Goal: Transaction & Acquisition: Purchase product/service

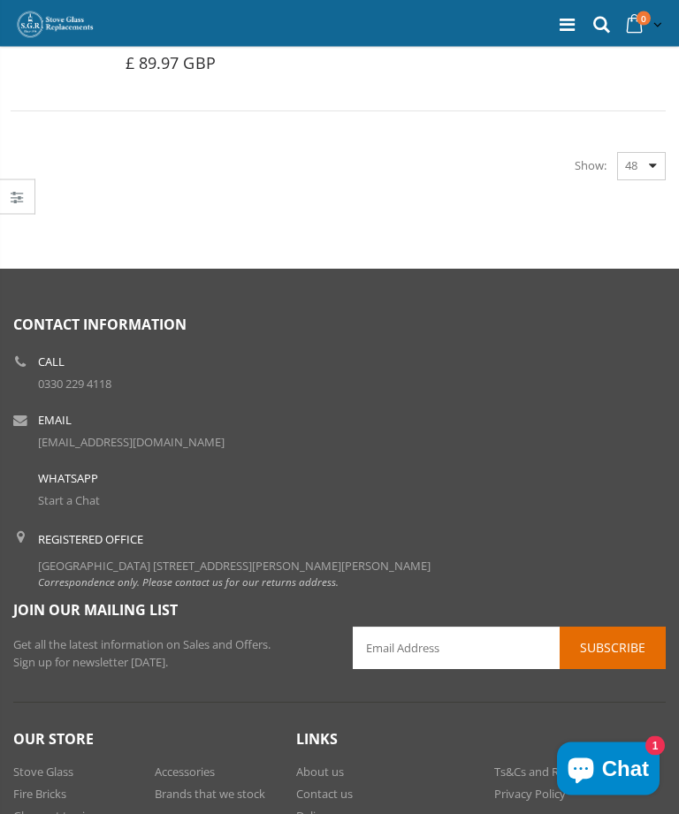
scroll to position [5744, 0]
click at [342, 786] on link "Contact us" at bounding box center [324, 794] width 57 height 16
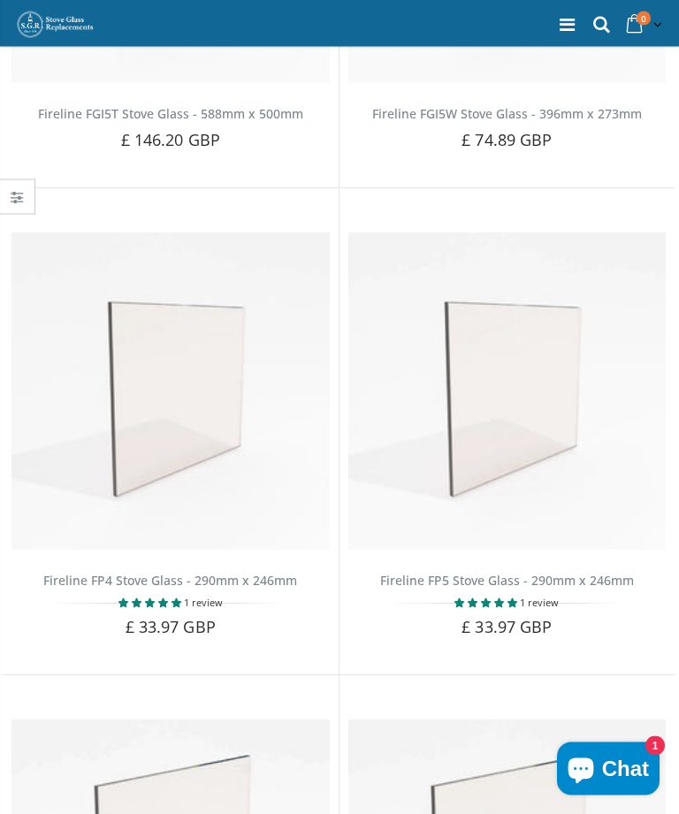
scroll to position [467, 0]
click at [247, 572] on link "Fireline FP4 Stove Glass - 290mm x 246mm" at bounding box center [170, 580] width 254 height 17
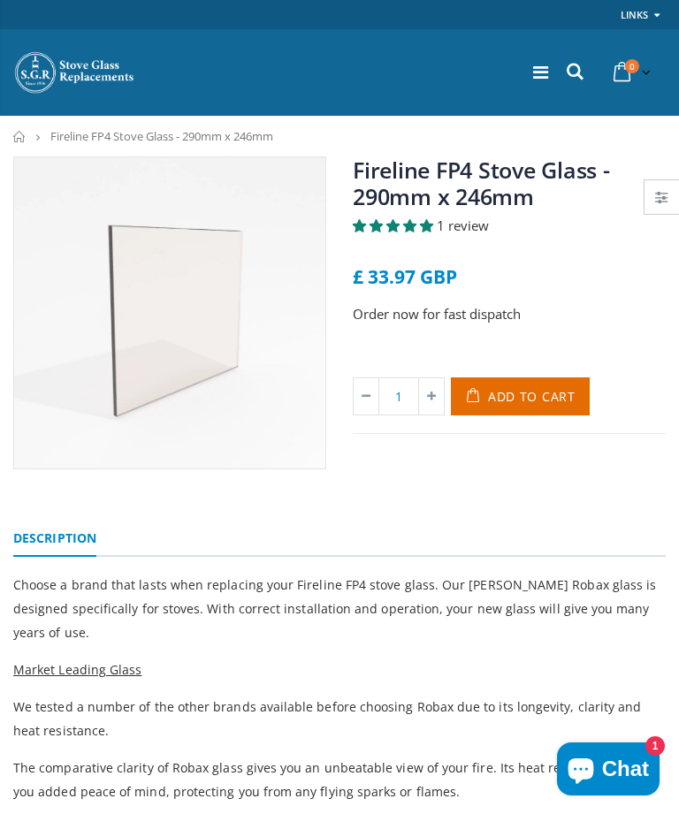
click at [672, 200] on link at bounding box center [661, 197] width 34 height 34
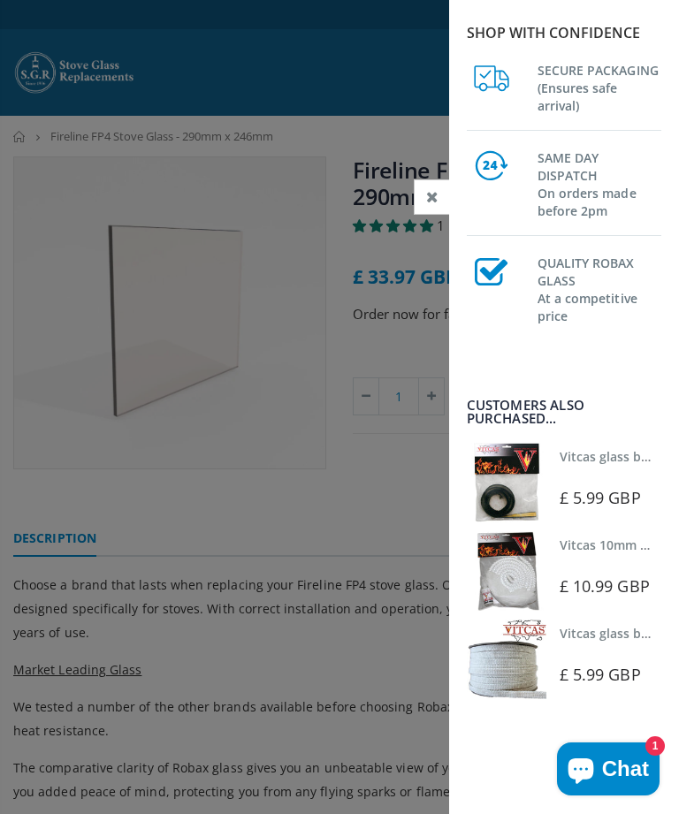
click at [614, 572] on div "£ 10.99 GBP" at bounding box center [612, 585] width 106 height 27
click at [610, 658] on div "Vitcas glass bedding in tape - 2mm x 15mm x 2 meters (White) £ 5.99 GBP" at bounding box center [612, 659] width 106 height 80
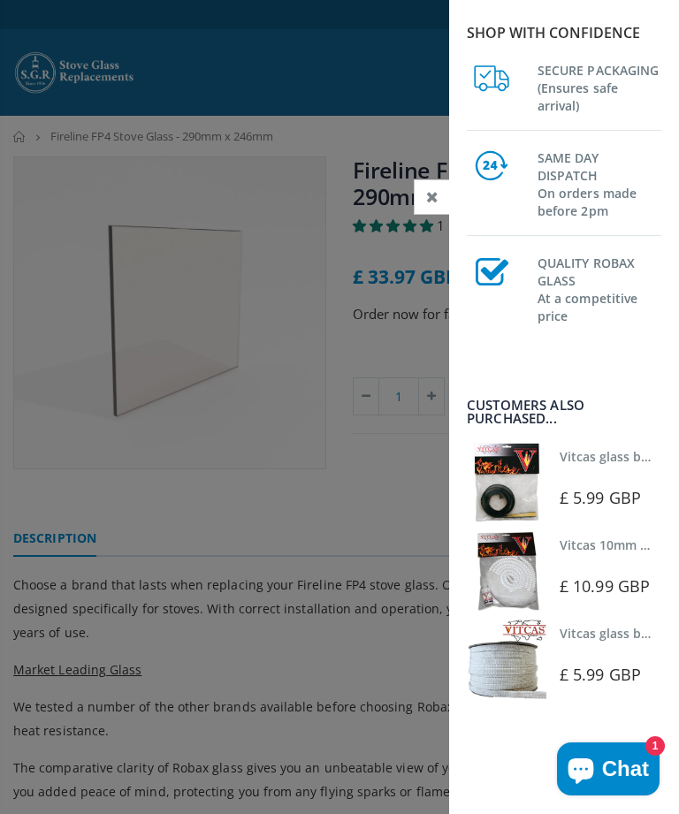
click at [619, 478] on div at bounding box center [612, 474] width 106 height 12
click at [620, 487] on span "£ 5.99 GBP" at bounding box center [599, 497] width 81 height 21
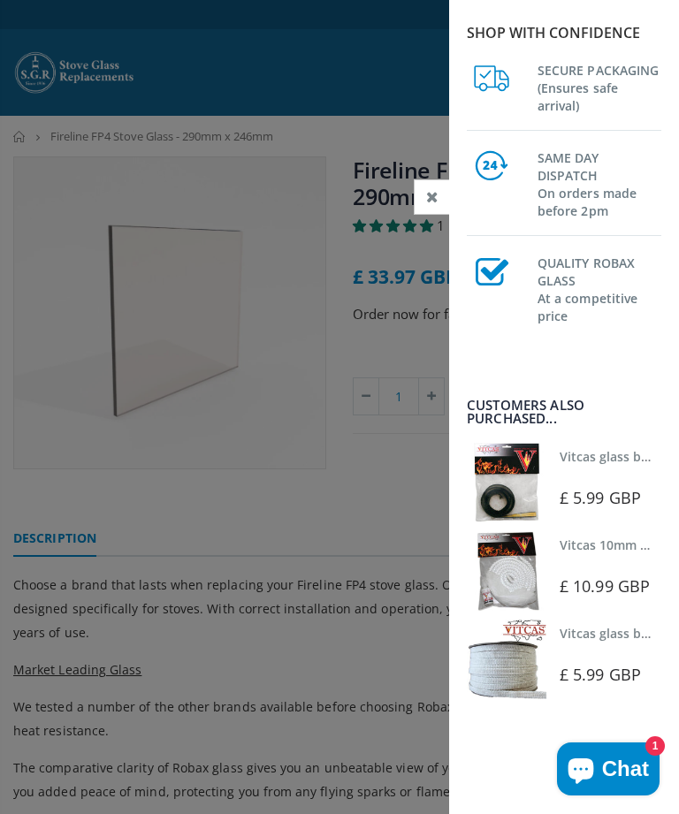
click at [362, 509] on div at bounding box center [339, 407] width 679 height 814
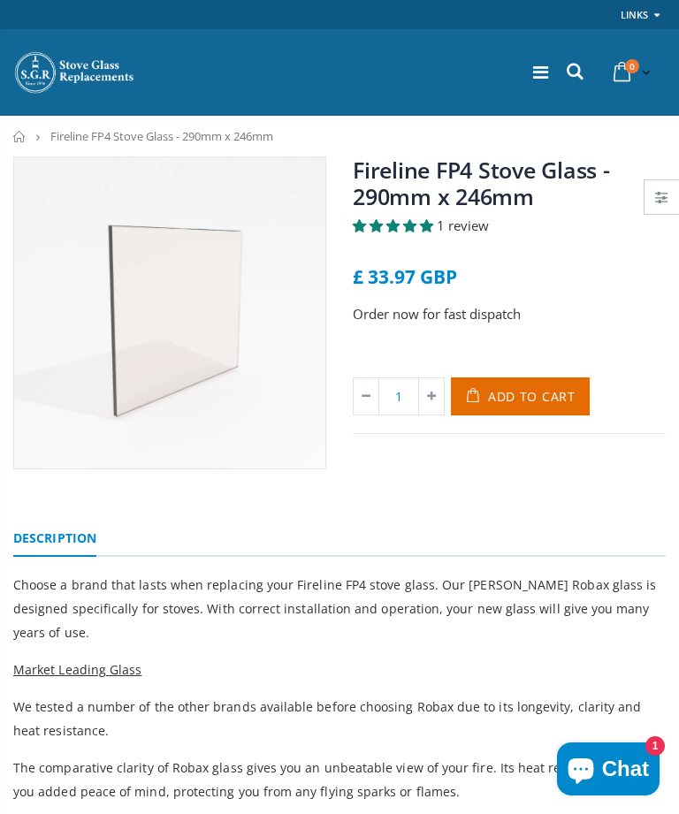
click at [535, 404] on span "Add to Cart" at bounding box center [531, 396] width 87 height 17
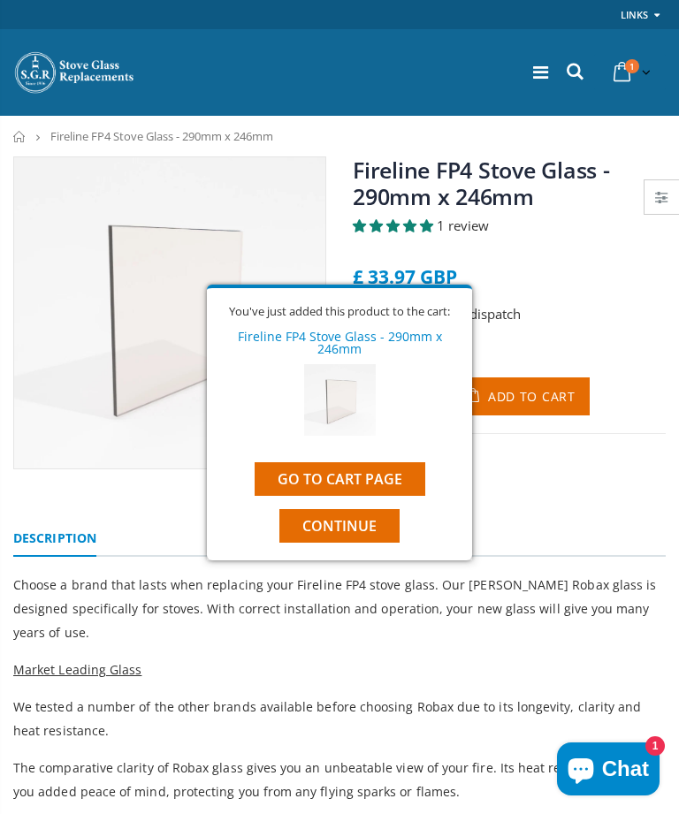
click at [398, 518] on button "Continue" at bounding box center [339, 526] width 120 height 34
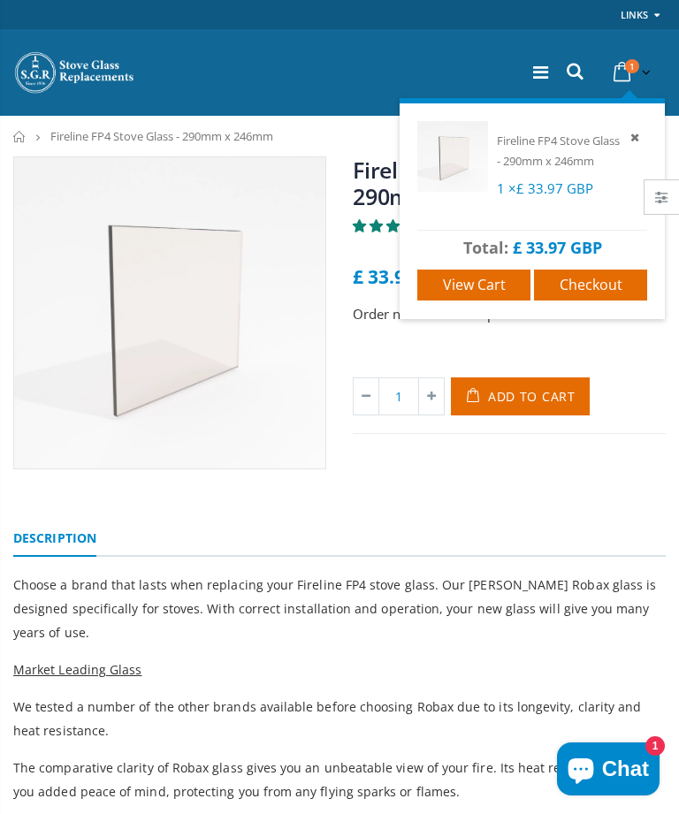
click at [502, 294] on span "View cart" at bounding box center [474, 284] width 63 height 19
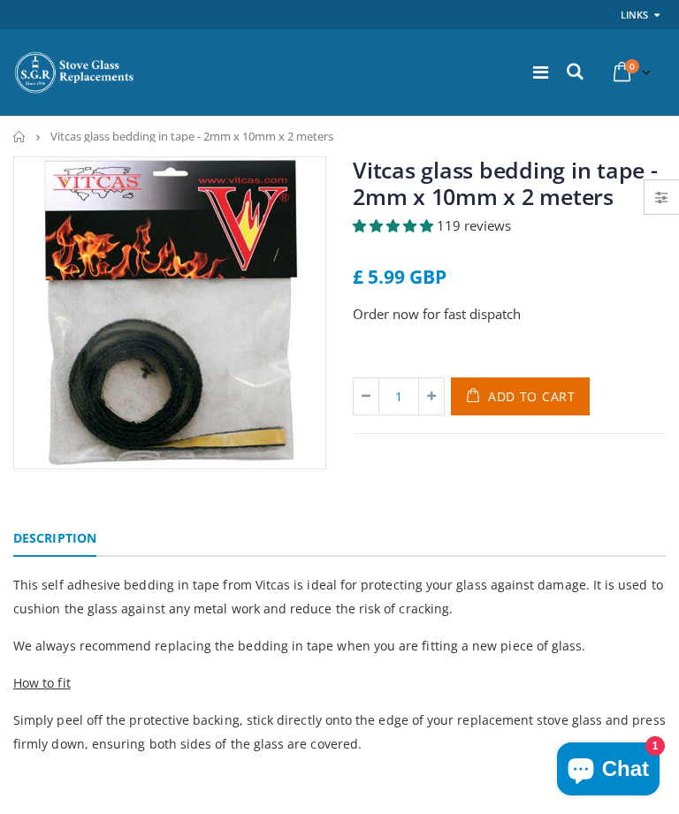
click at [649, 195] on link at bounding box center [661, 197] width 34 height 34
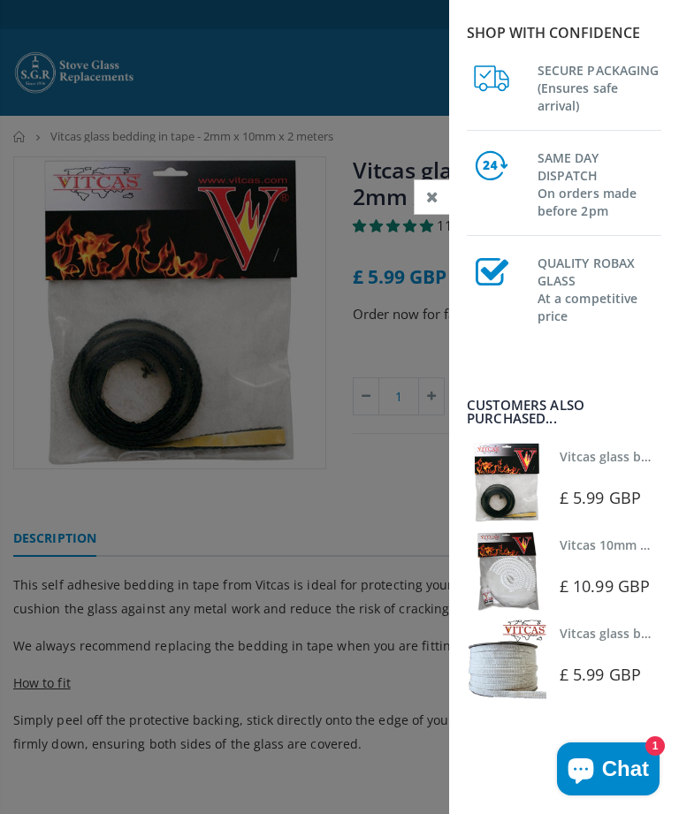
click at [371, 490] on div at bounding box center [339, 407] width 679 height 814
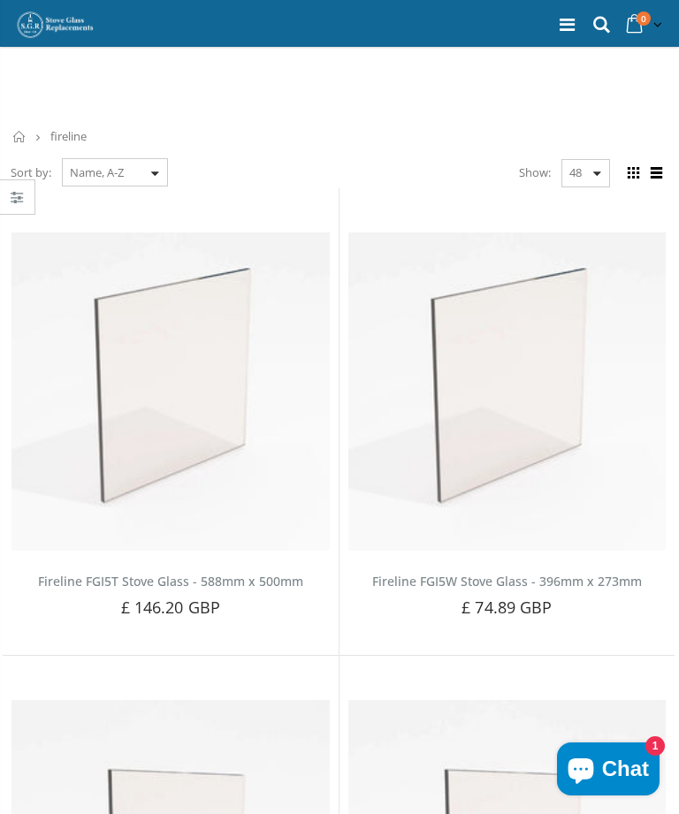
scroll to position [467, 0]
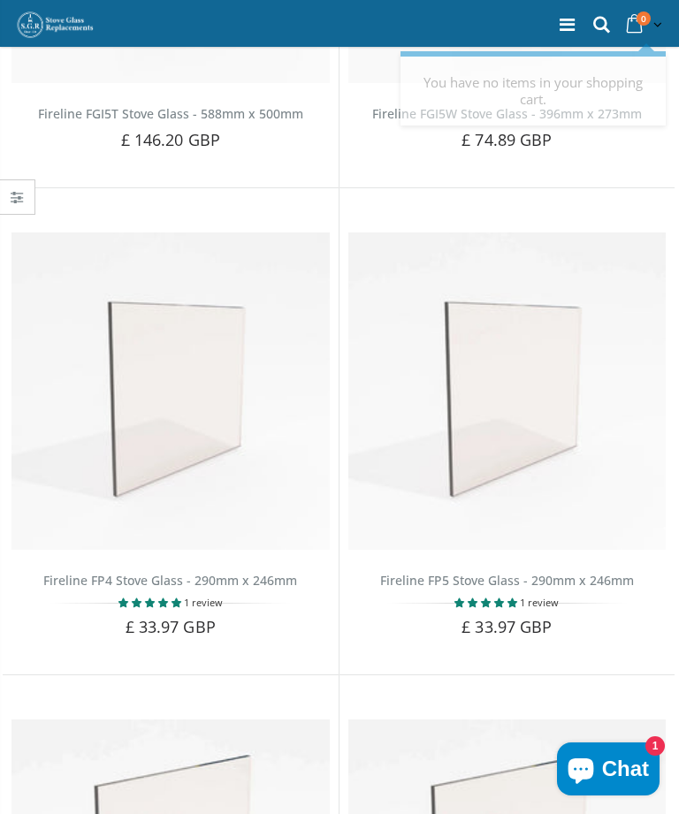
click at [649, 28] on link "0 item(s)" at bounding box center [642, 25] width 45 height 34
click at [642, 33] on icon at bounding box center [634, 25] width 28 height 32
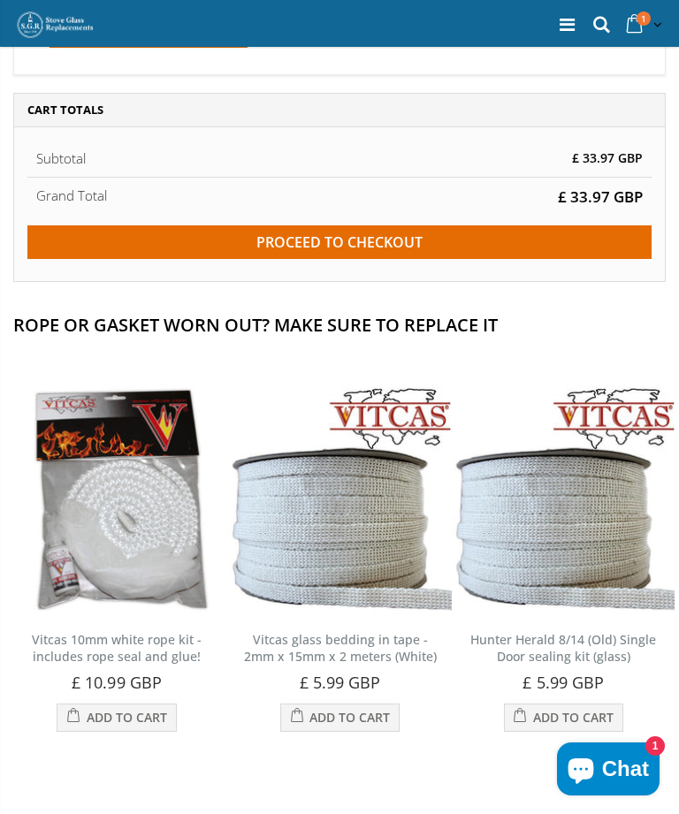
scroll to position [440, 0]
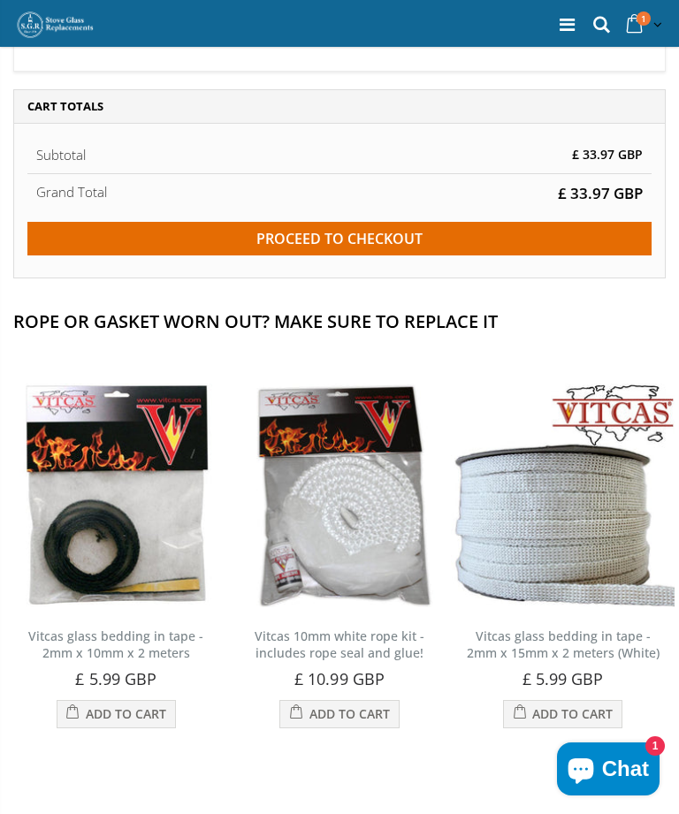
click at [122, 728] on button "Add to Cart" at bounding box center [116, 714] width 119 height 28
click at [372, 255] on input "Proceed to checkout" at bounding box center [339, 239] width 624 height 34
